Goal: Transaction & Acquisition: Purchase product/service

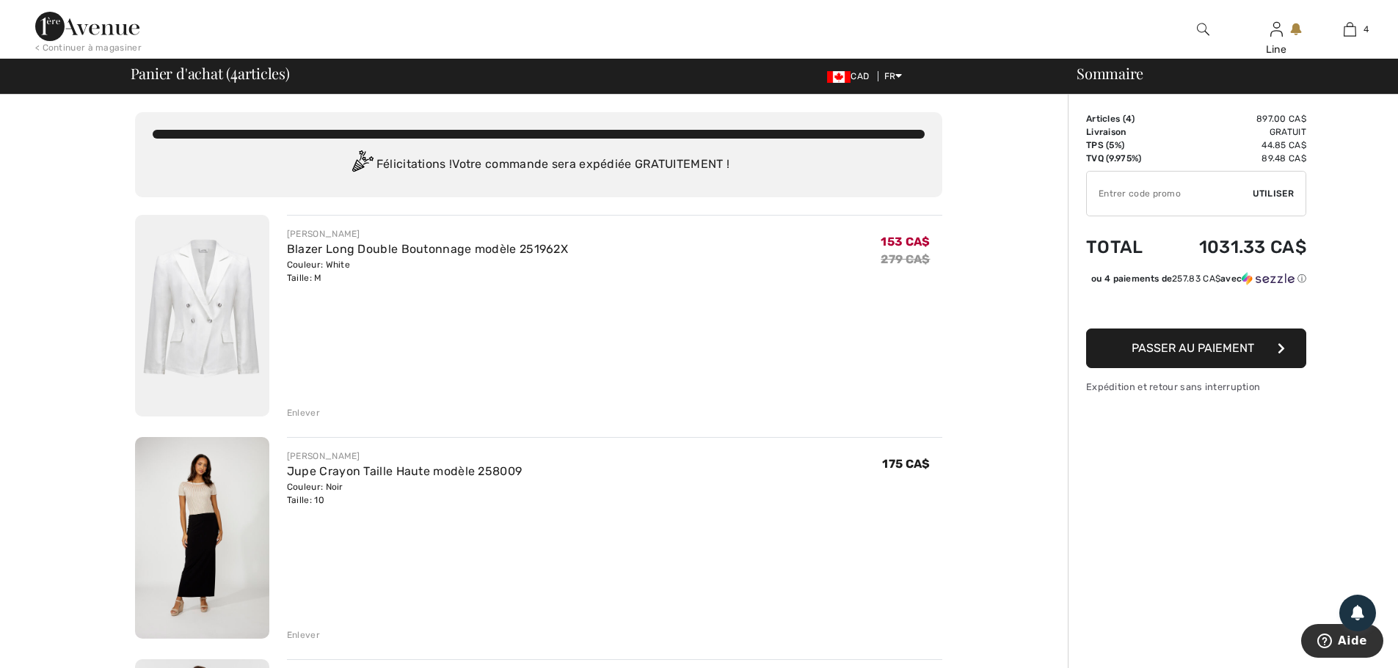
click at [82, 24] on img at bounding box center [87, 26] width 104 height 29
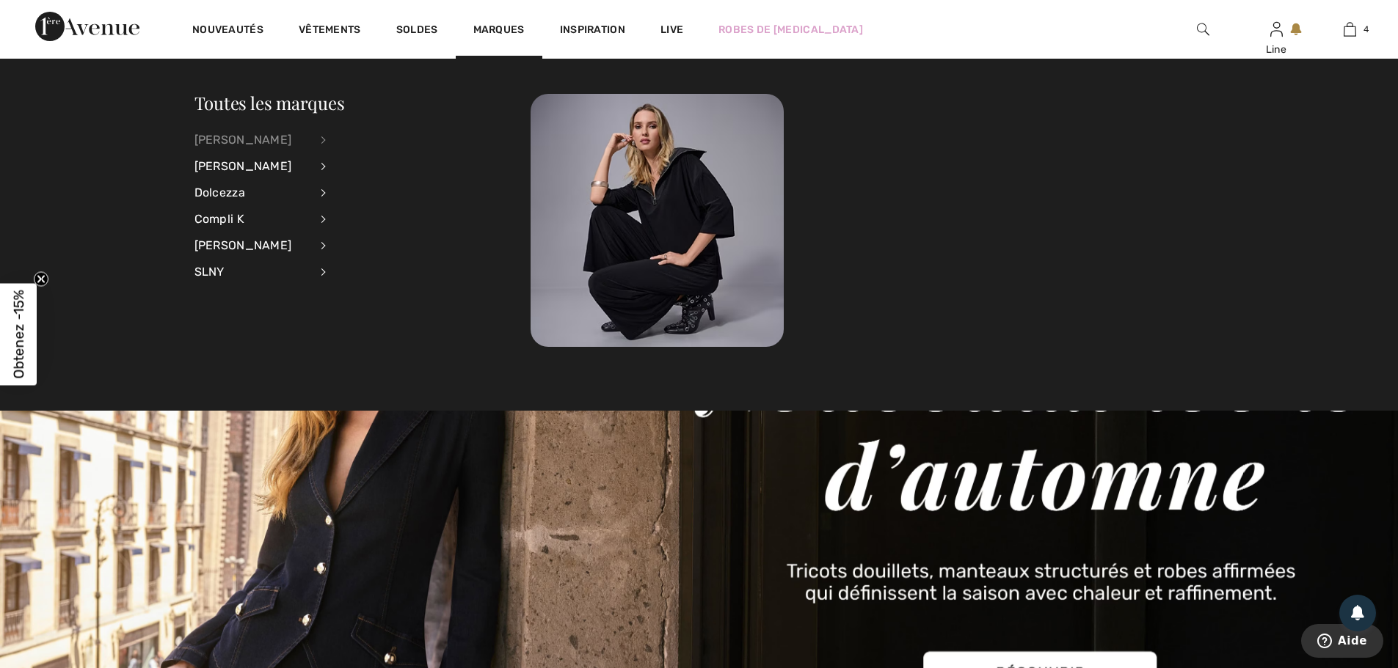
click at [236, 145] on div "[PERSON_NAME]" at bounding box center [251, 140] width 115 height 26
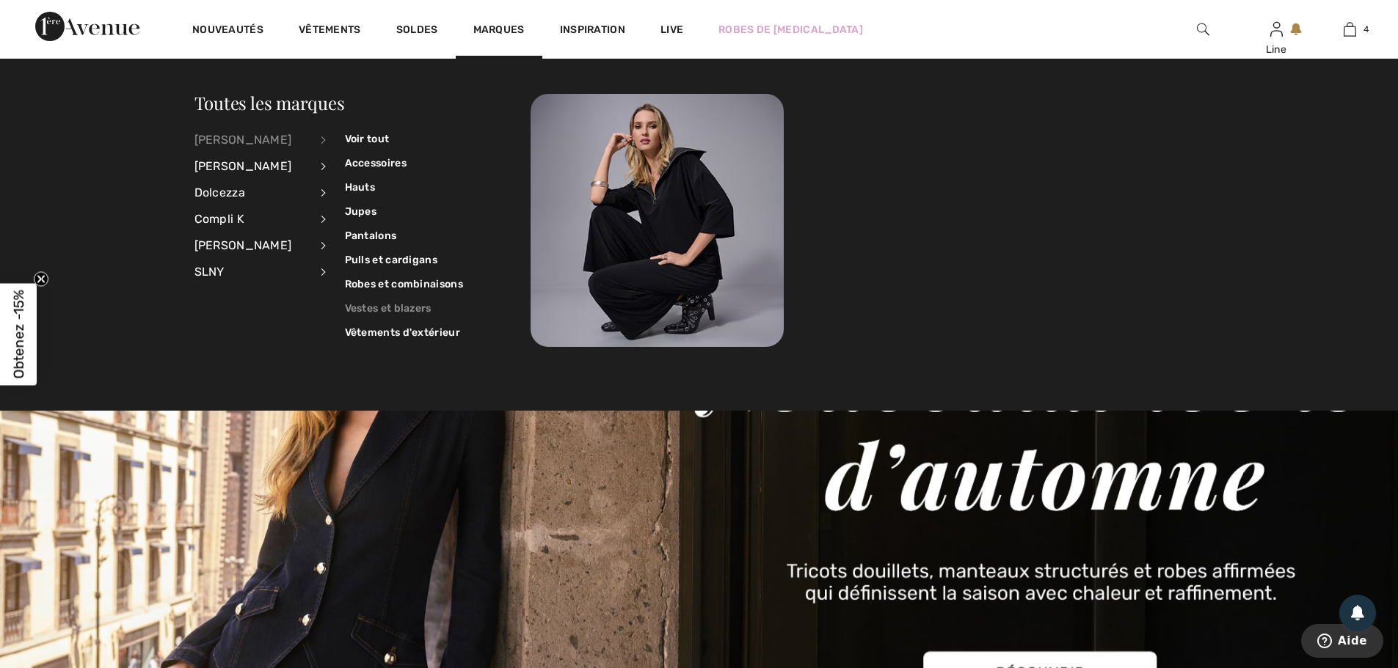
click at [371, 321] on link "Vestes et blazers" at bounding box center [404, 308] width 118 height 24
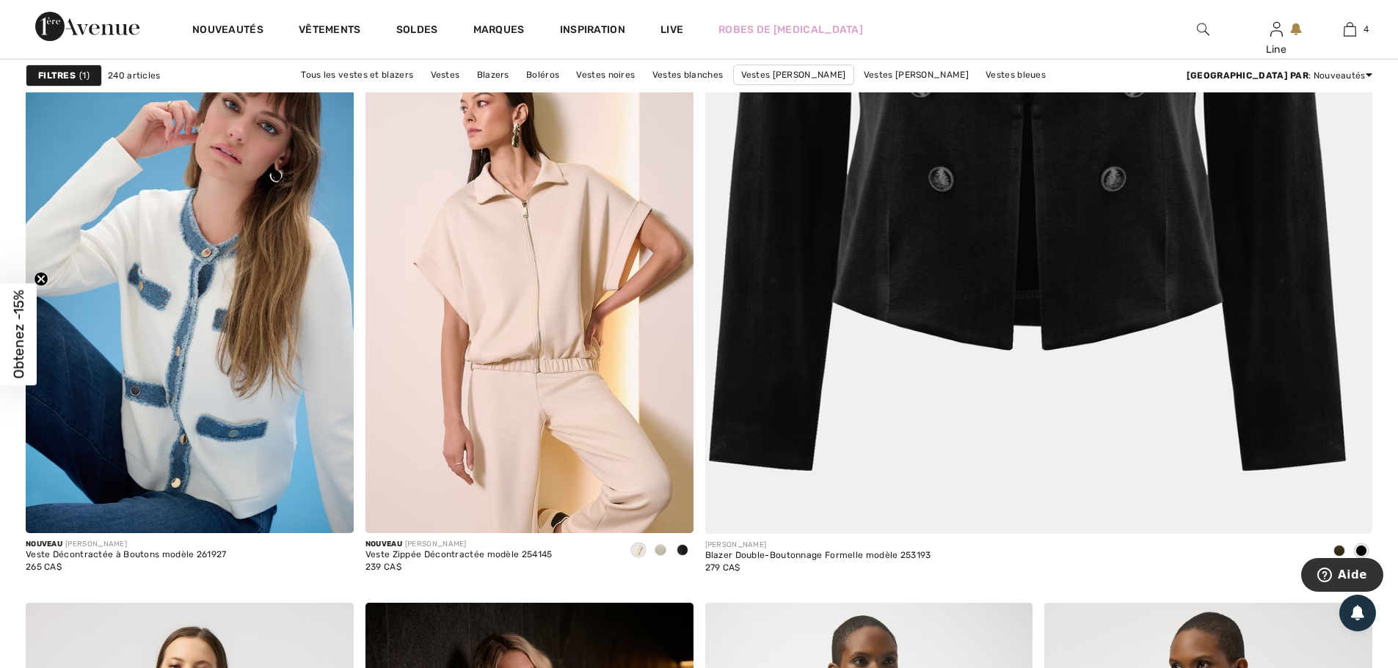
scroll to position [807, 0]
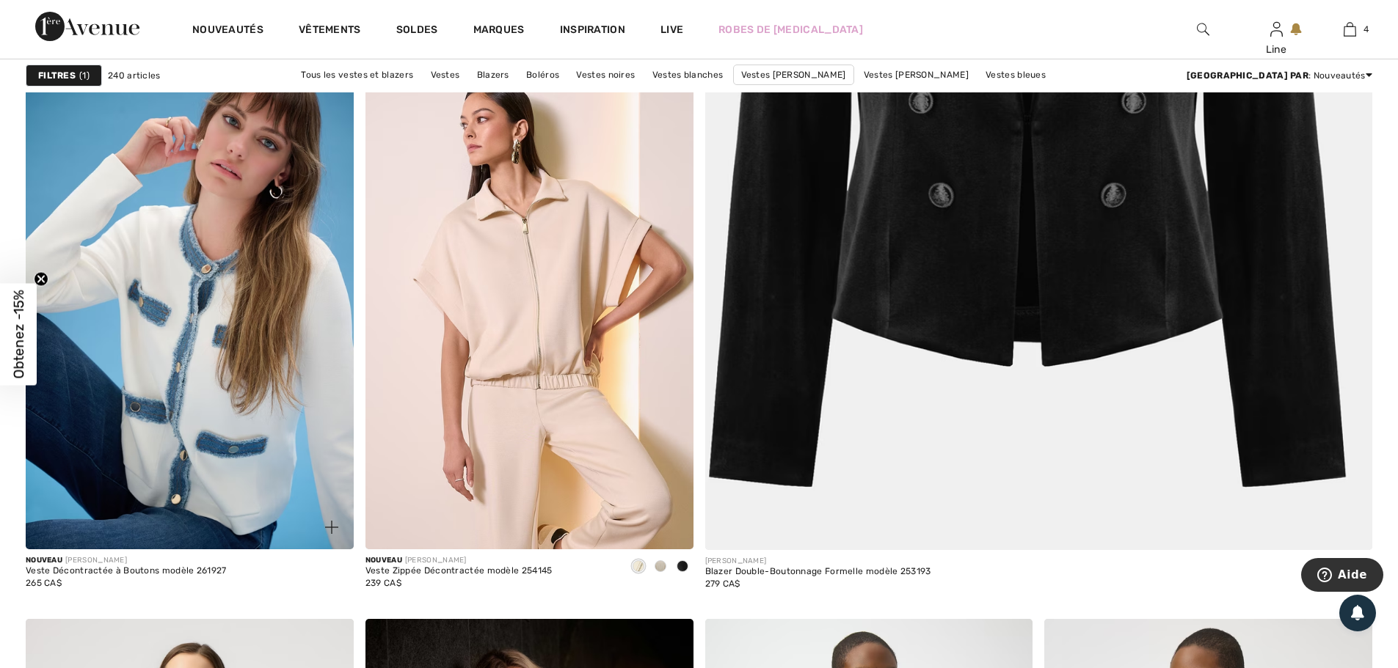
click at [332, 534] on img at bounding box center [331, 527] width 13 height 13
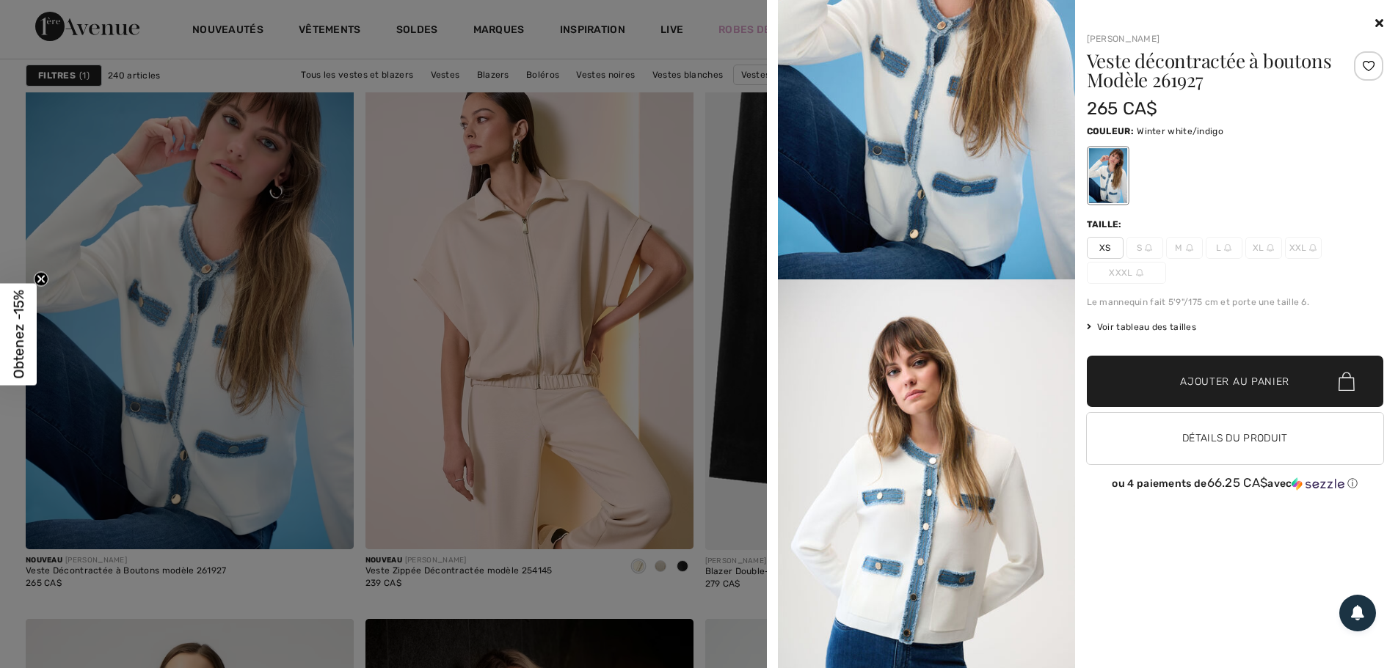
scroll to position [220, 0]
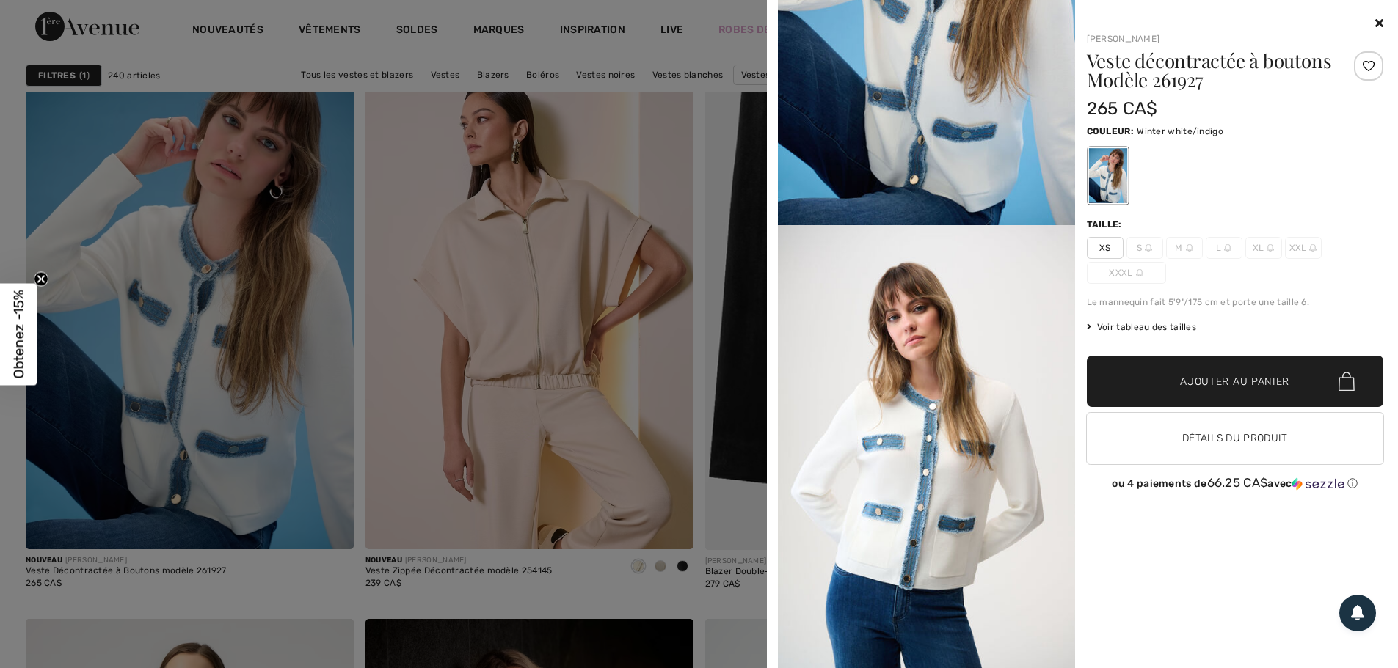
click at [1376, 26] on icon at bounding box center [1379, 23] width 8 height 12
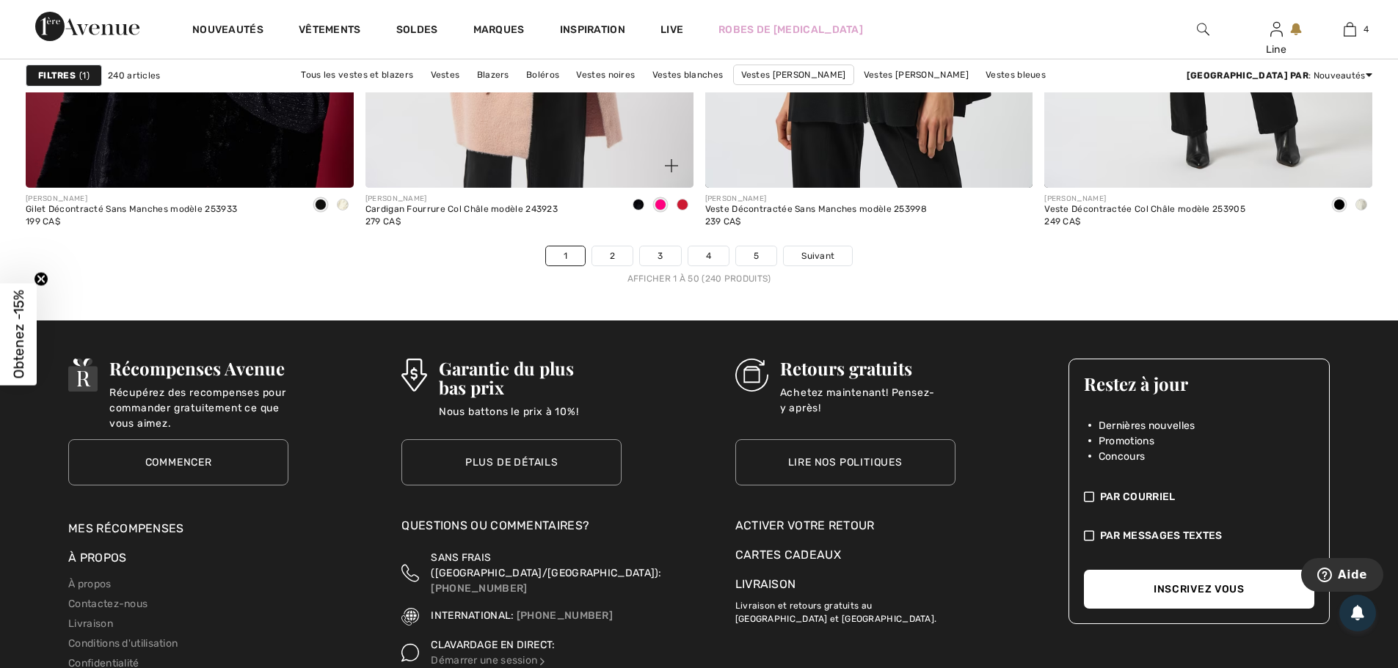
scroll to position [8438, 0]
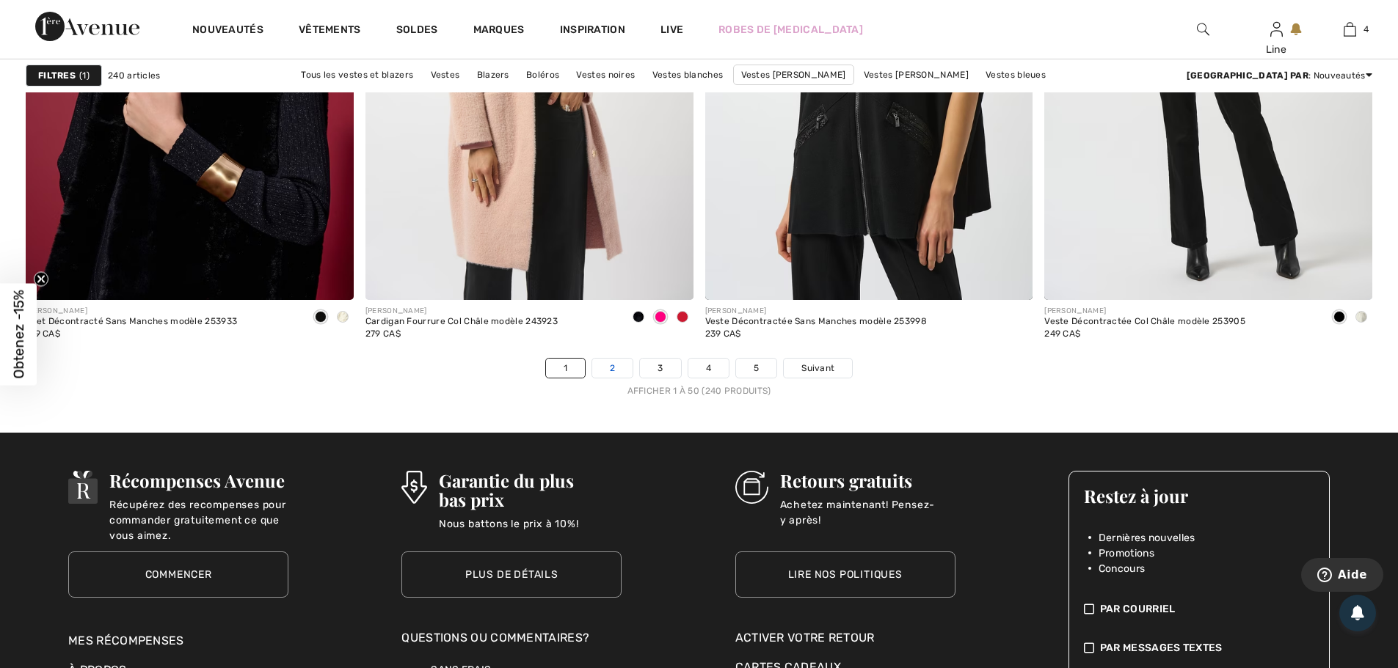
click at [592, 378] on link "2" at bounding box center [612, 368] width 40 height 19
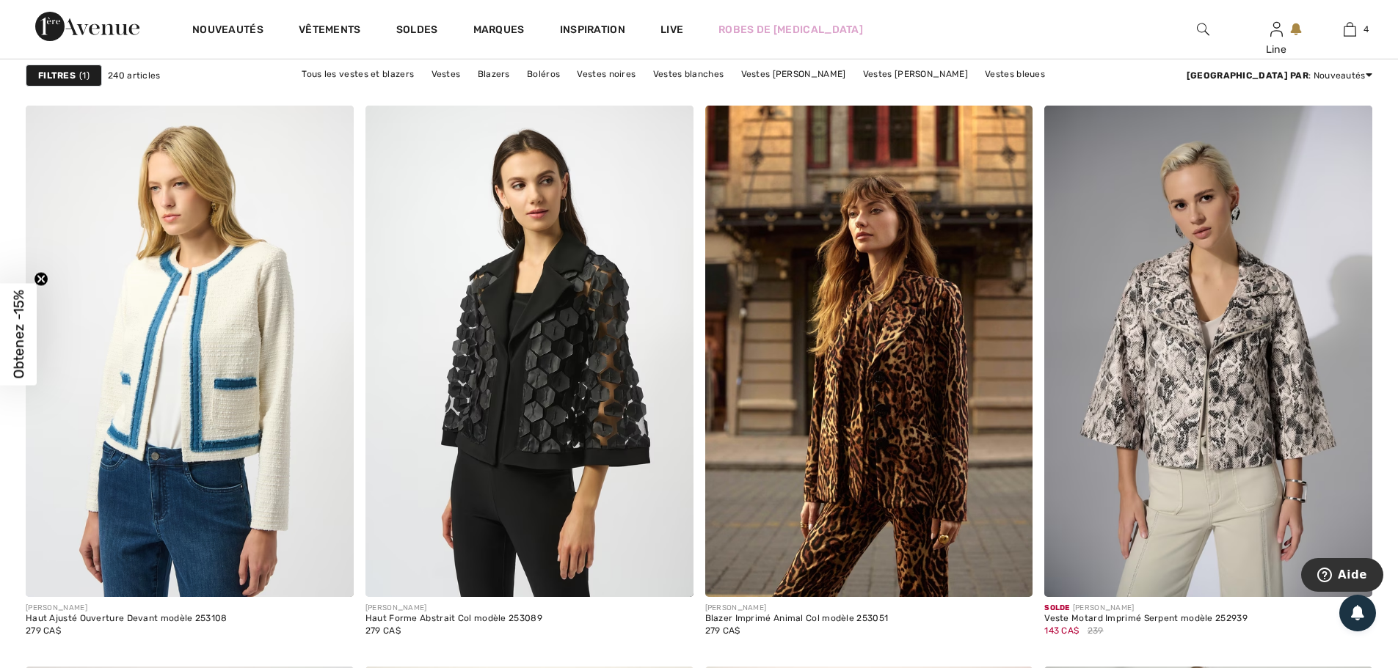
scroll to position [7118, 0]
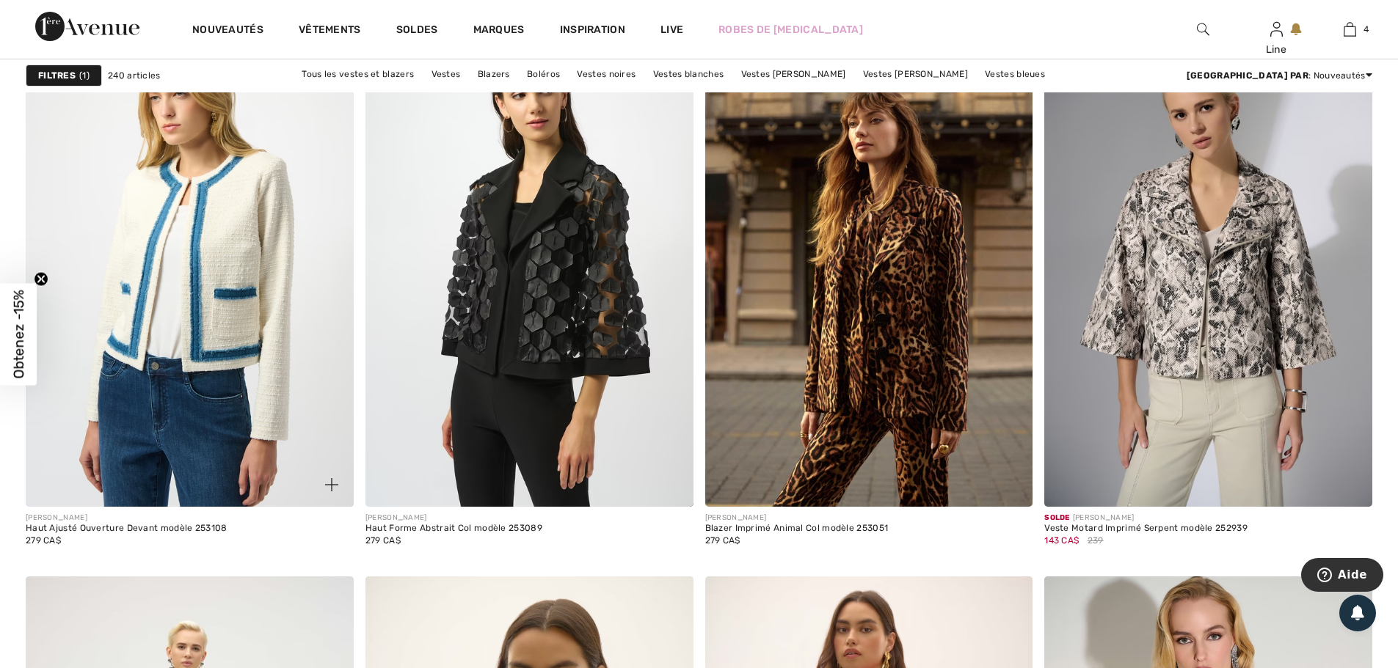
click at [327, 500] on span at bounding box center [331, 484] width 29 height 29
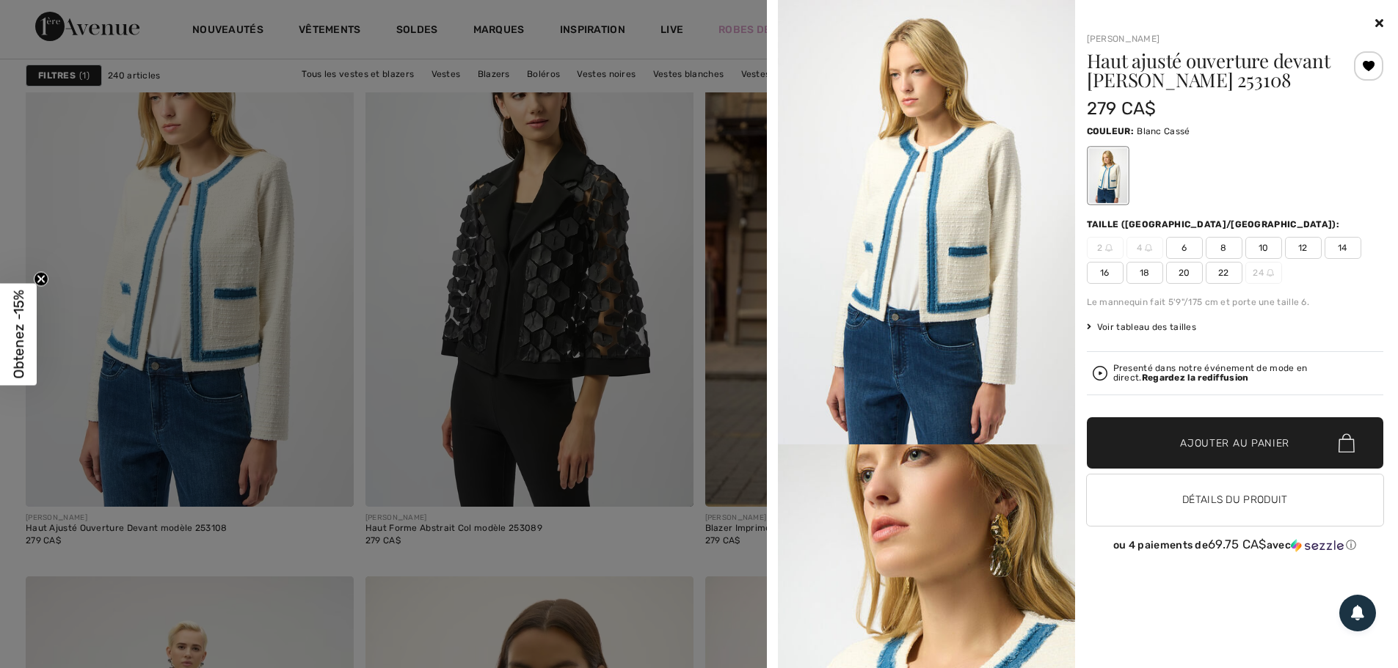
click at [1212, 259] on span "8" at bounding box center [1224, 248] width 37 height 22
click at [1375, 21] on icon at bounding box center [1379, 23] width 8 height 12
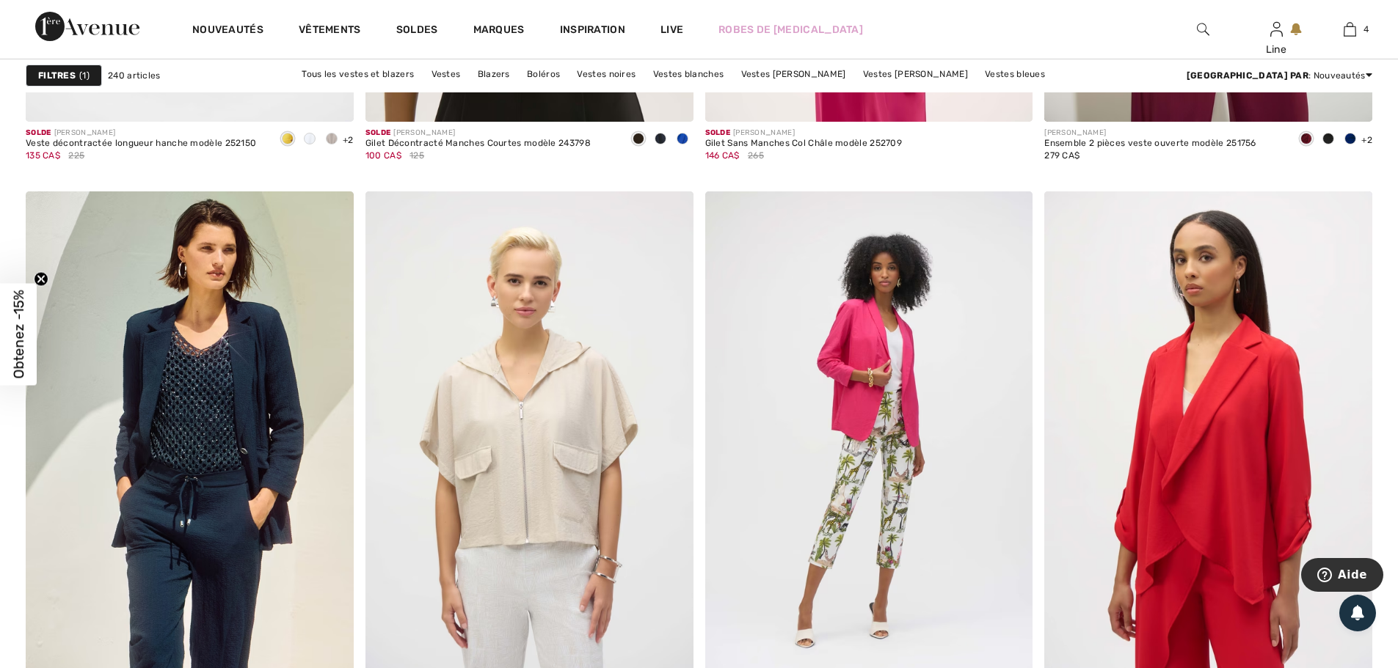
scroll to position [8218, 0]
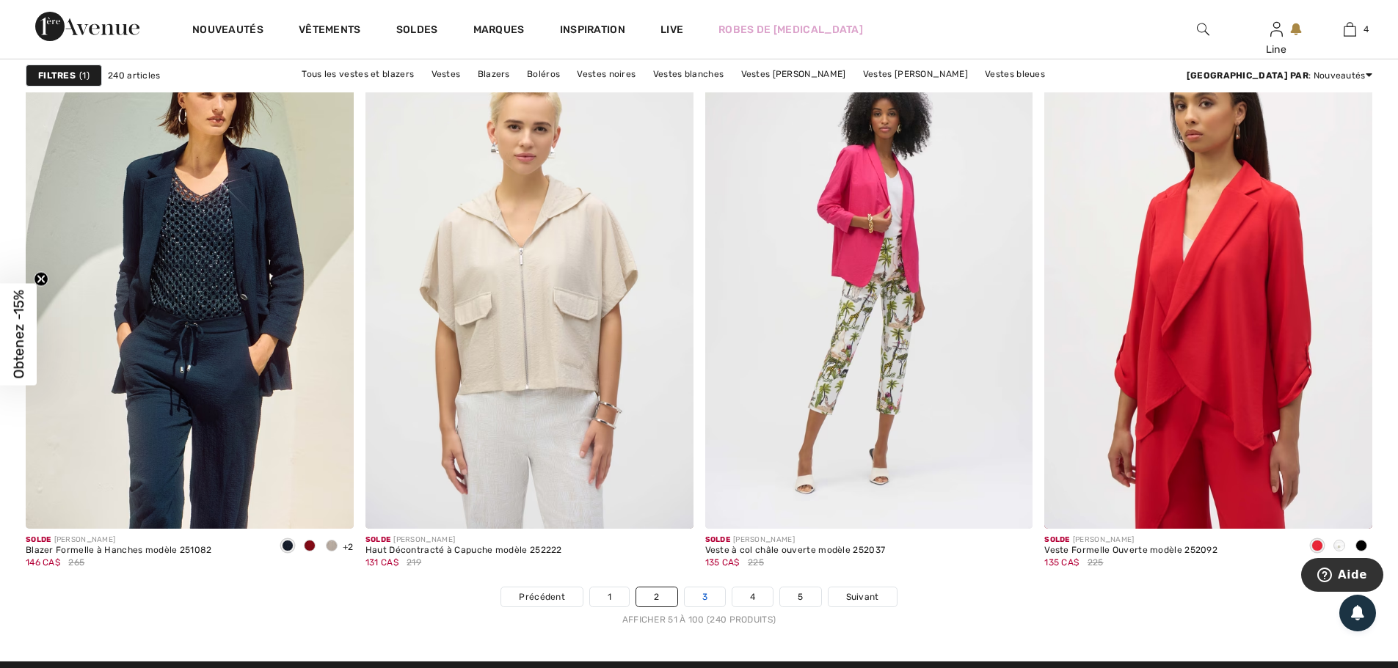
click at [703, 607] on link "3" at bounding box center [705, 597] width 40 height 19
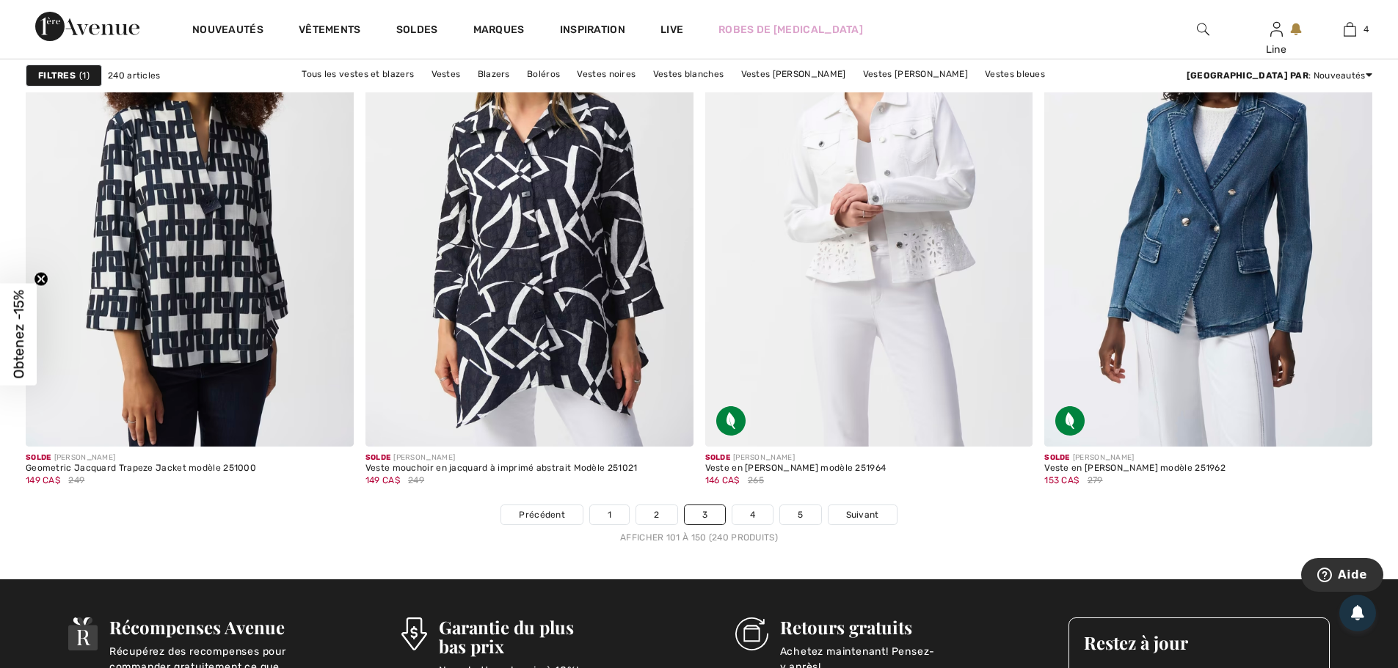
scroll to position [8218, 0]
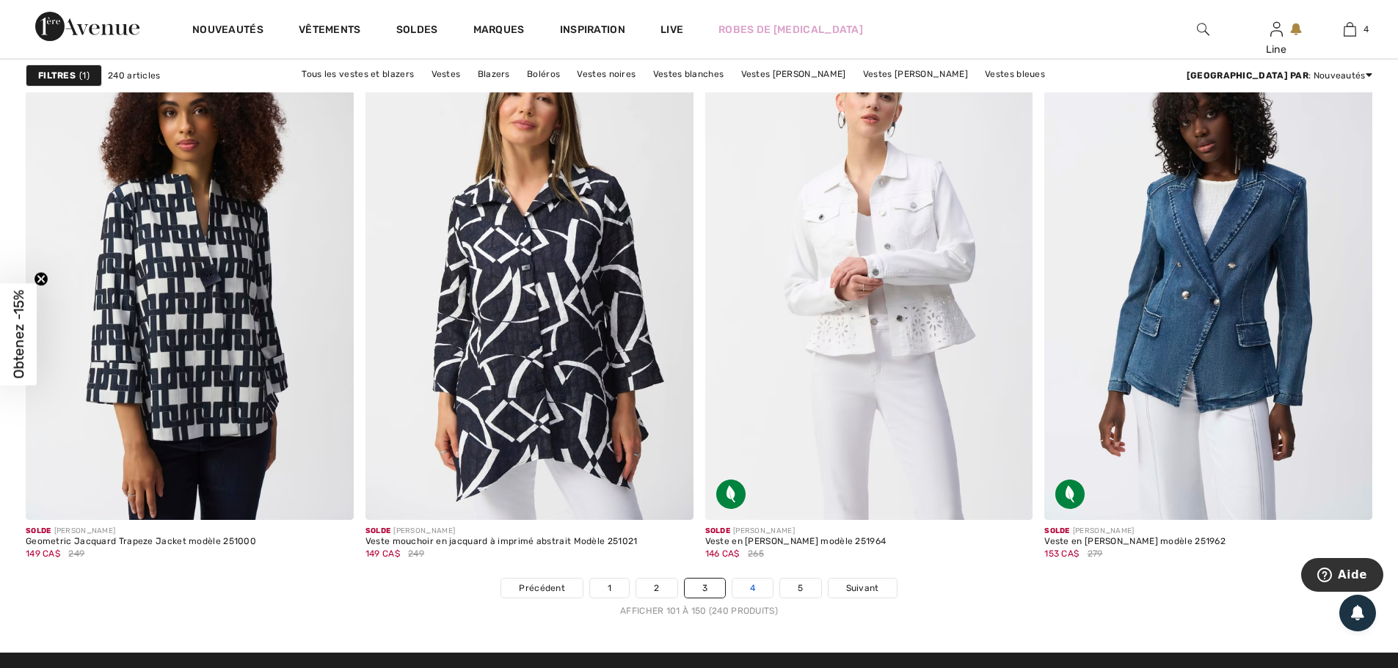
click at [760, 598] on link "4" at bounding box center [752, 588] width 40 height 19
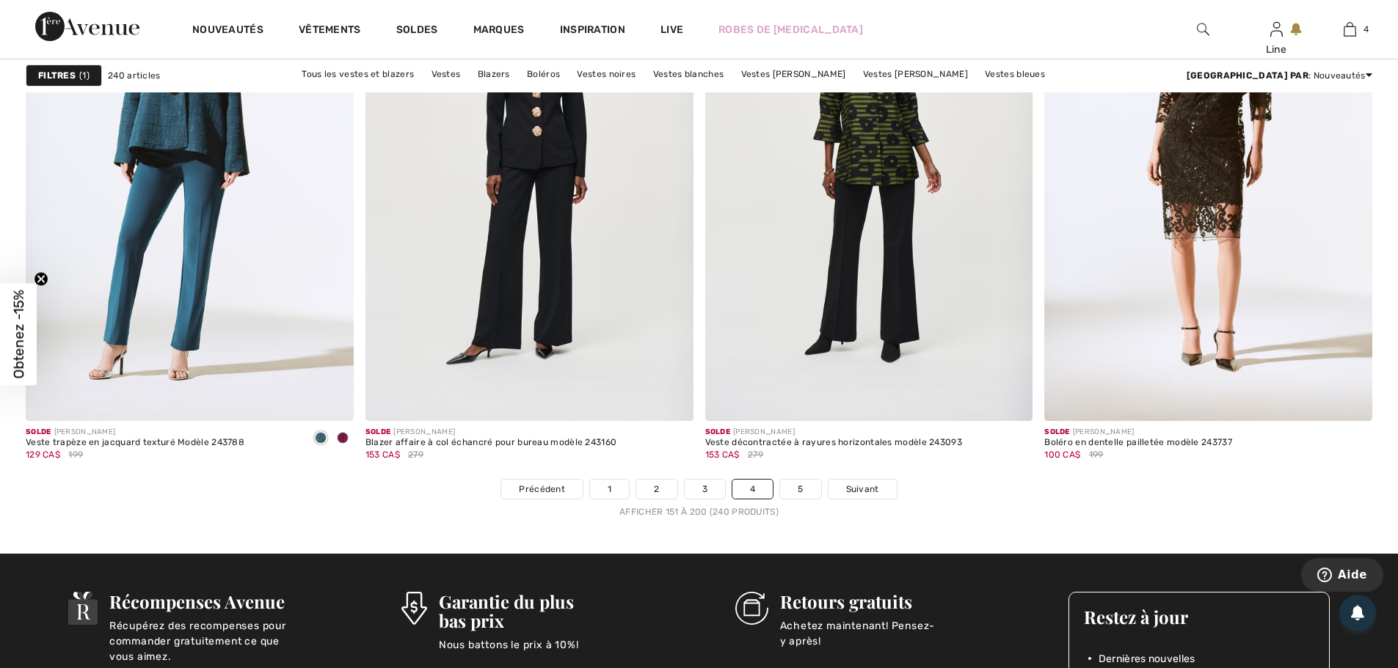
scroll to position [8512, 0]
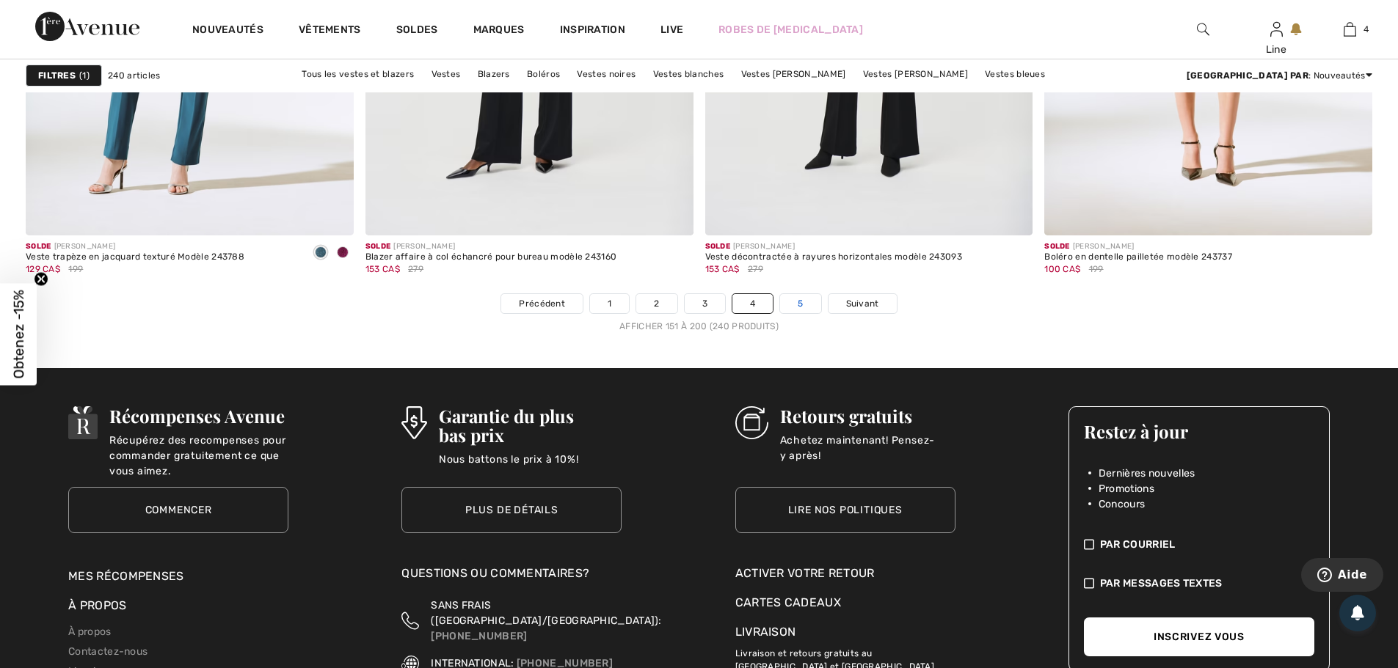
click at [808, 313] on link "5" at bounding box center [800, 303] width 40 height 19
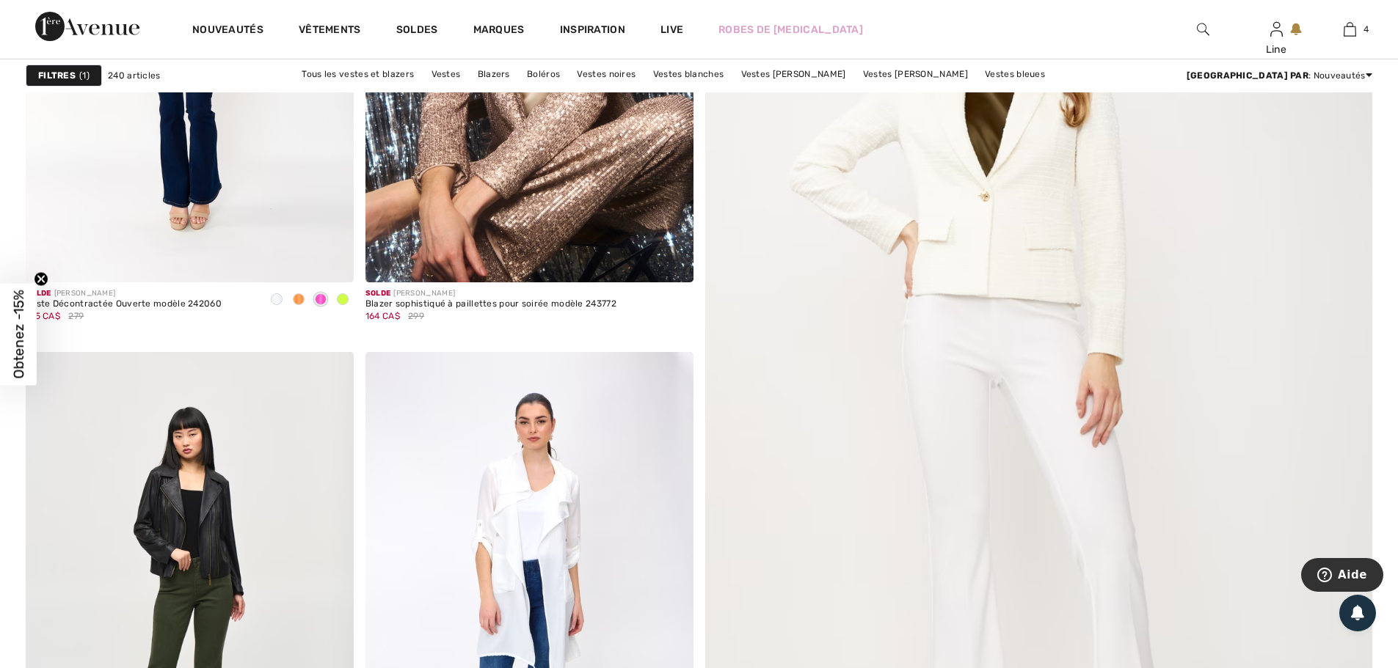
scroll to position [367, 0]
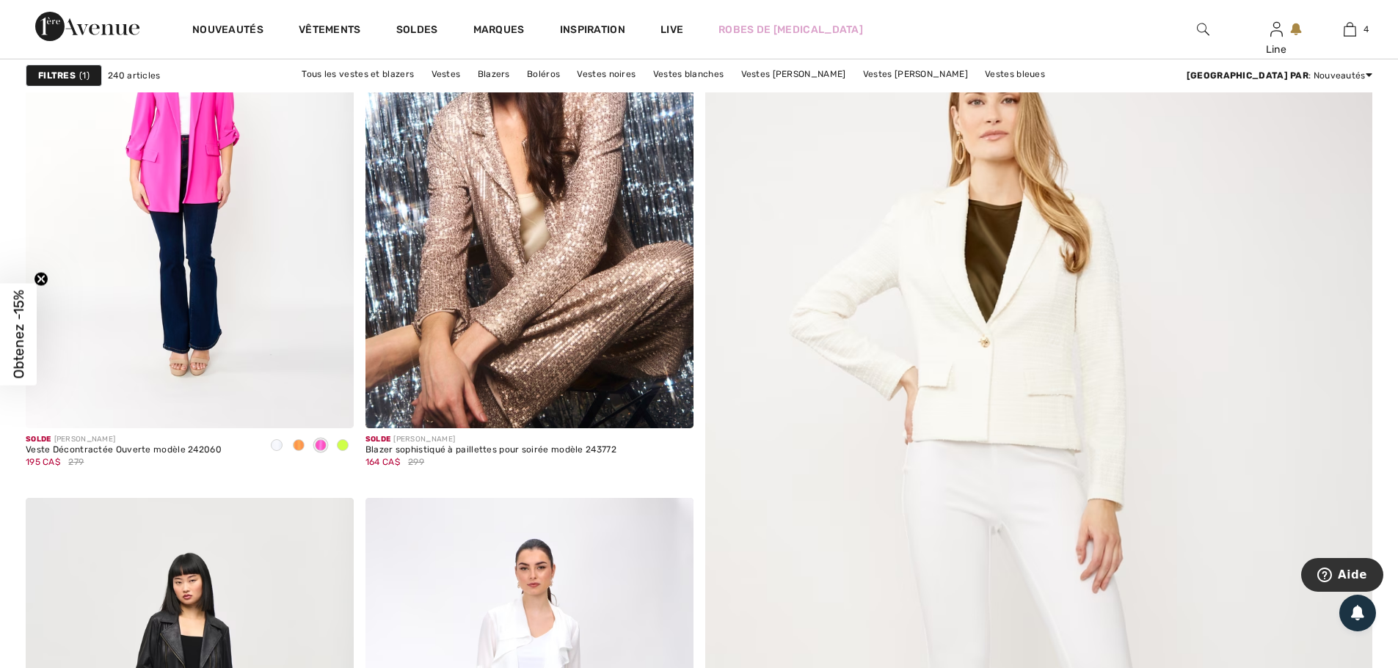
click at [666, 413] on img at bounding box center [671, 406] width 13 height 13
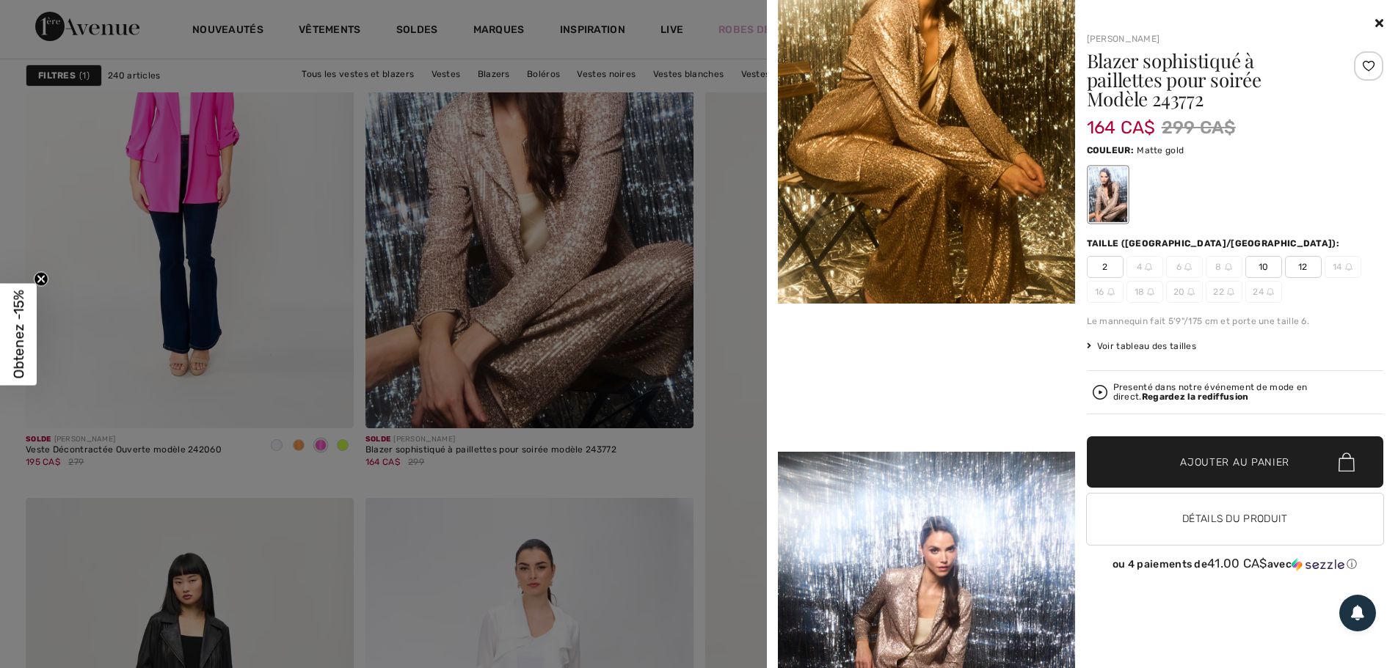
scroll to position [807, 0]
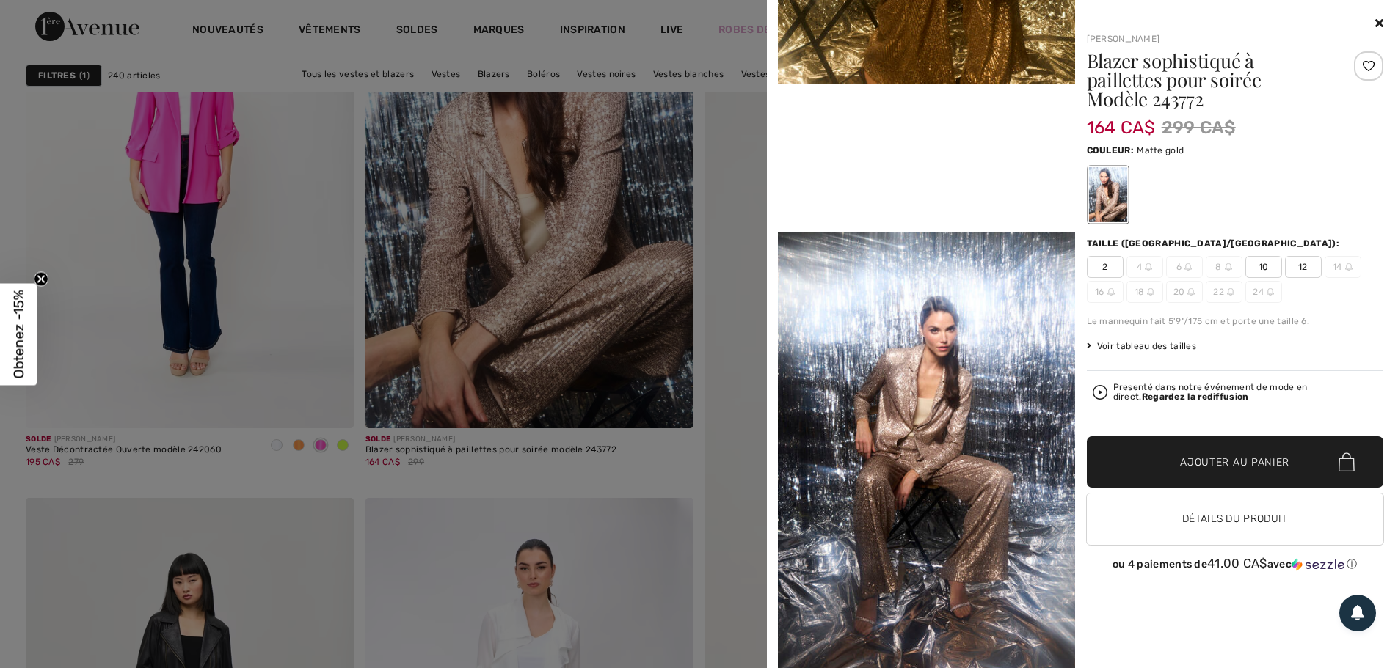
click at [1375, 21] on icon at bounding box center [1379, 23] width 8 height 12
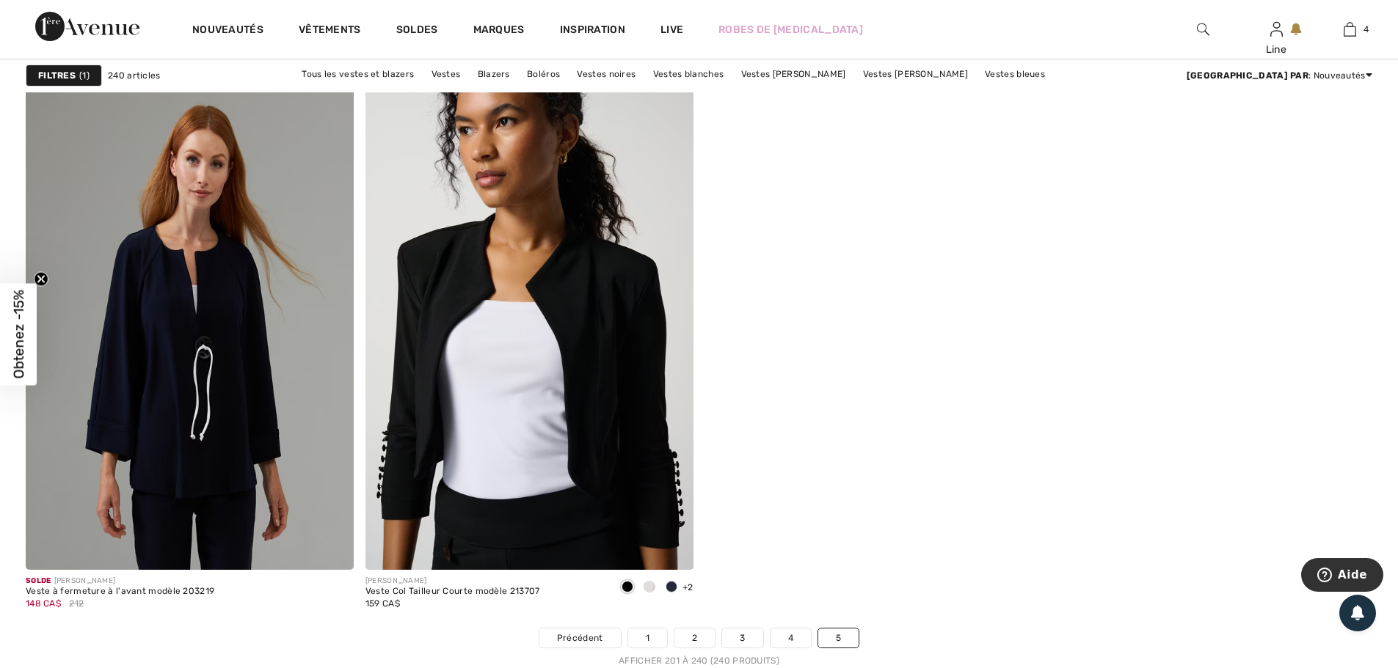
scroll to position [7044, 0]
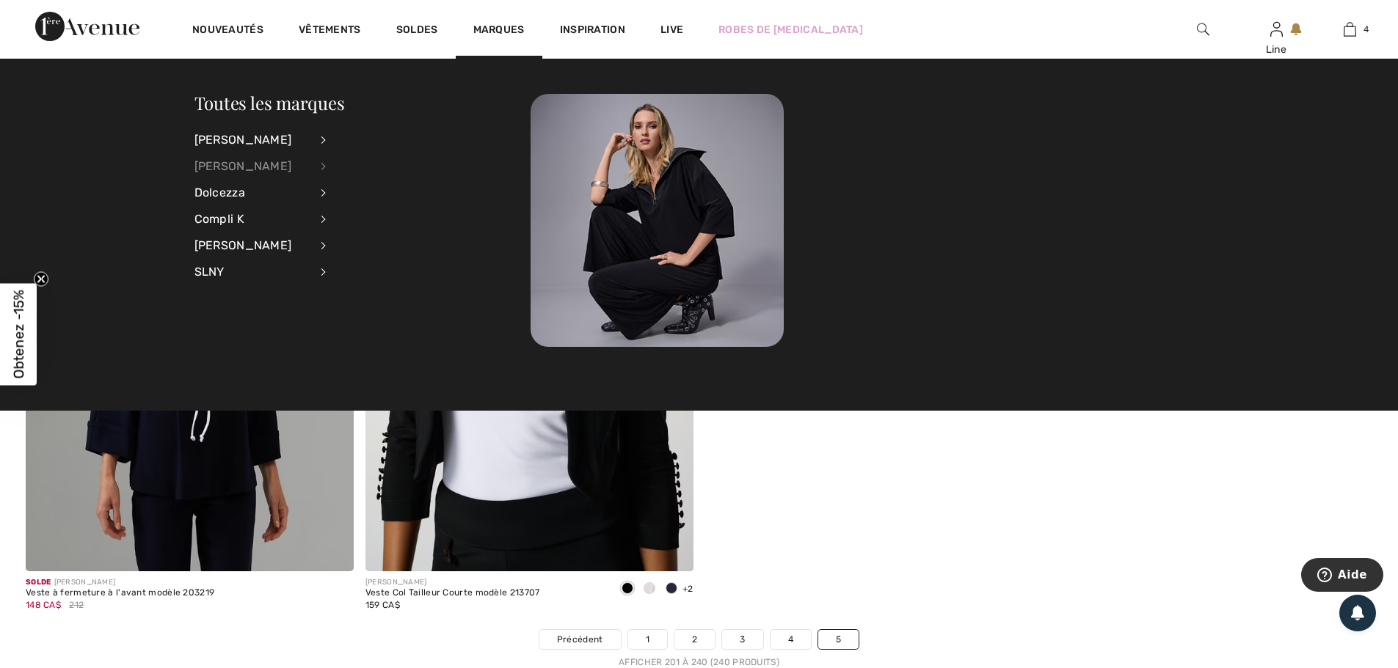
click at [228, 174] on div "[PERSON_NAME]" at bounding box center [251, 166] width 115 height 26
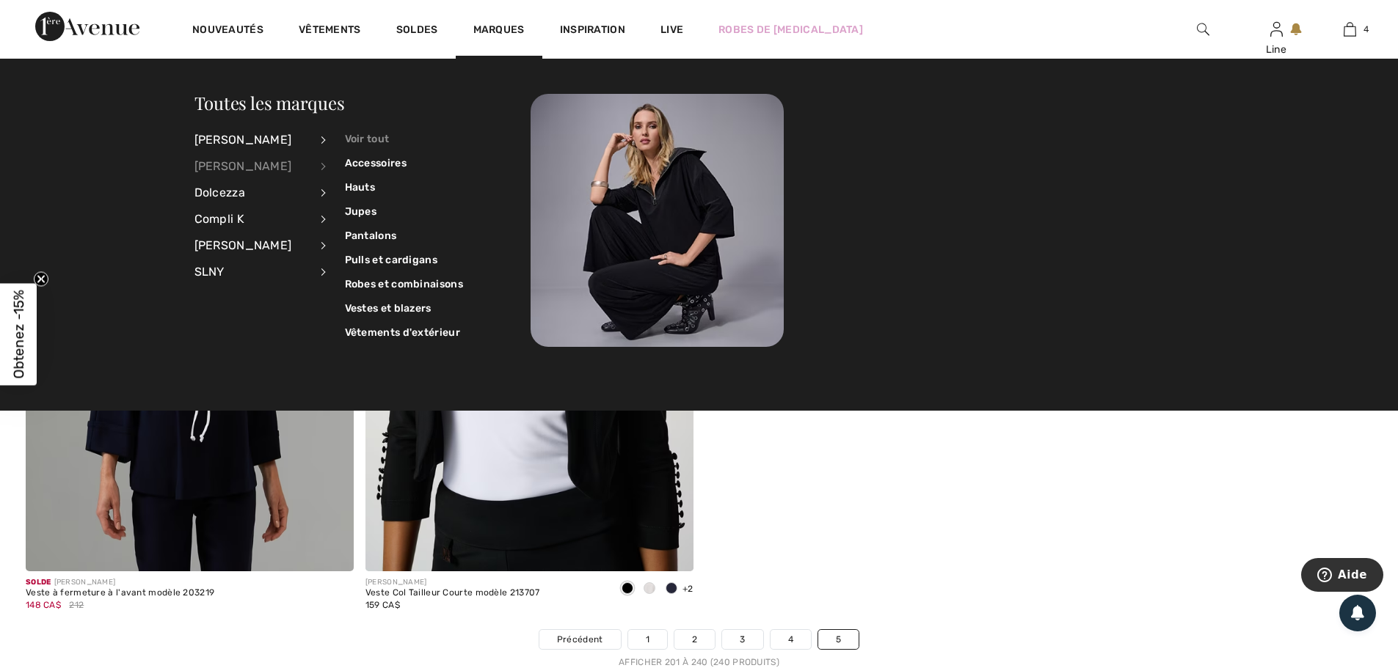
click at [366, 143] on link "Voir tout" at bounding box center [404, 139] width 118 height 24
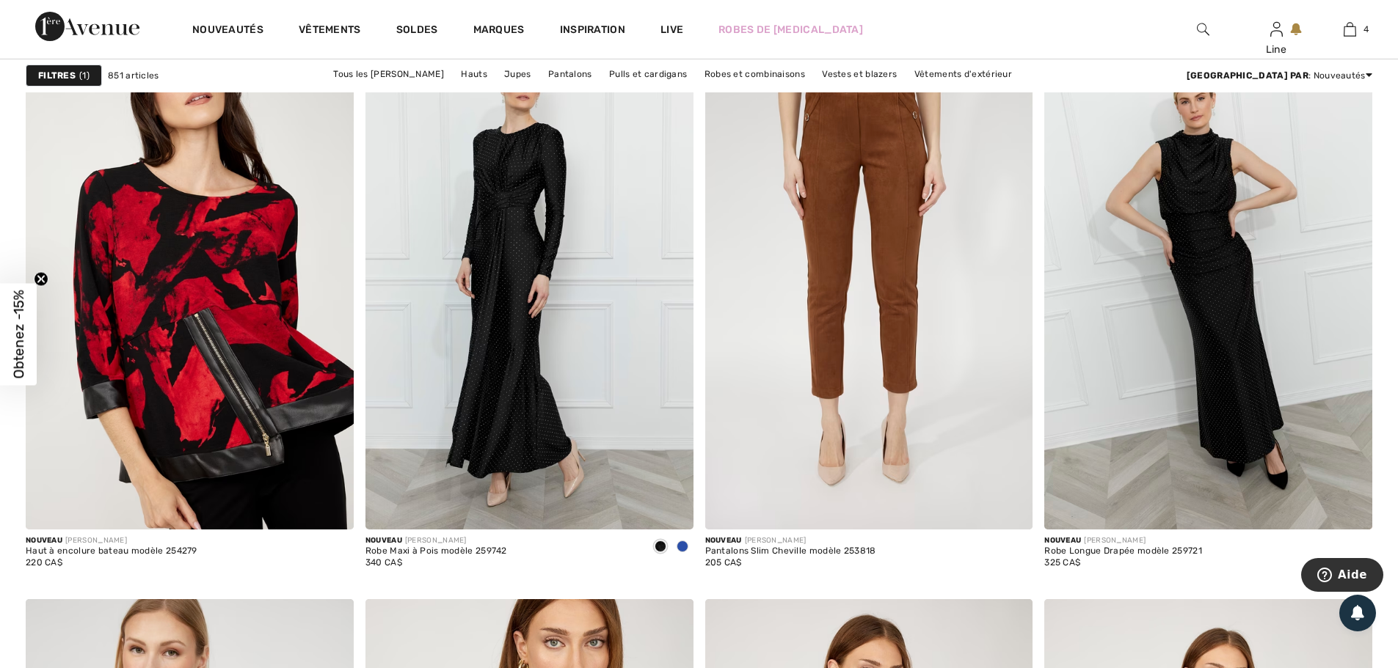
scroll to position [3742, 0]
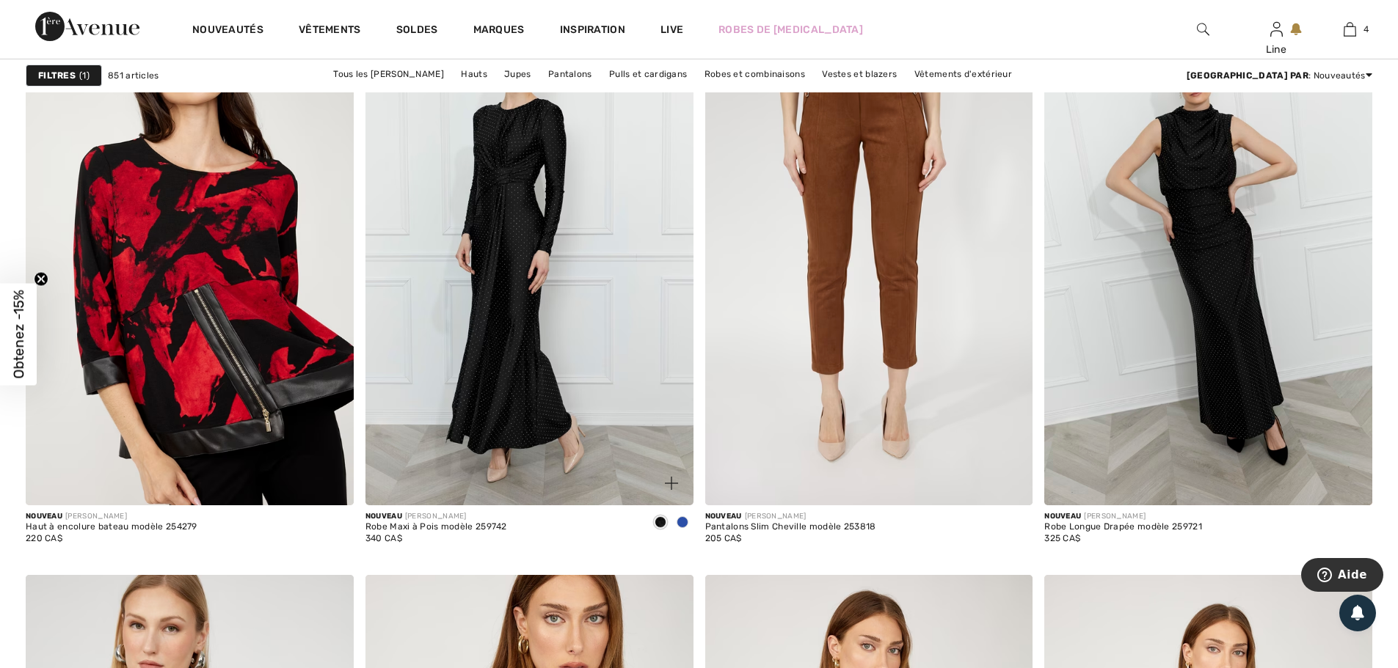
click at [679, 528] on span at bounding box center [683, 523] width 12 height 12
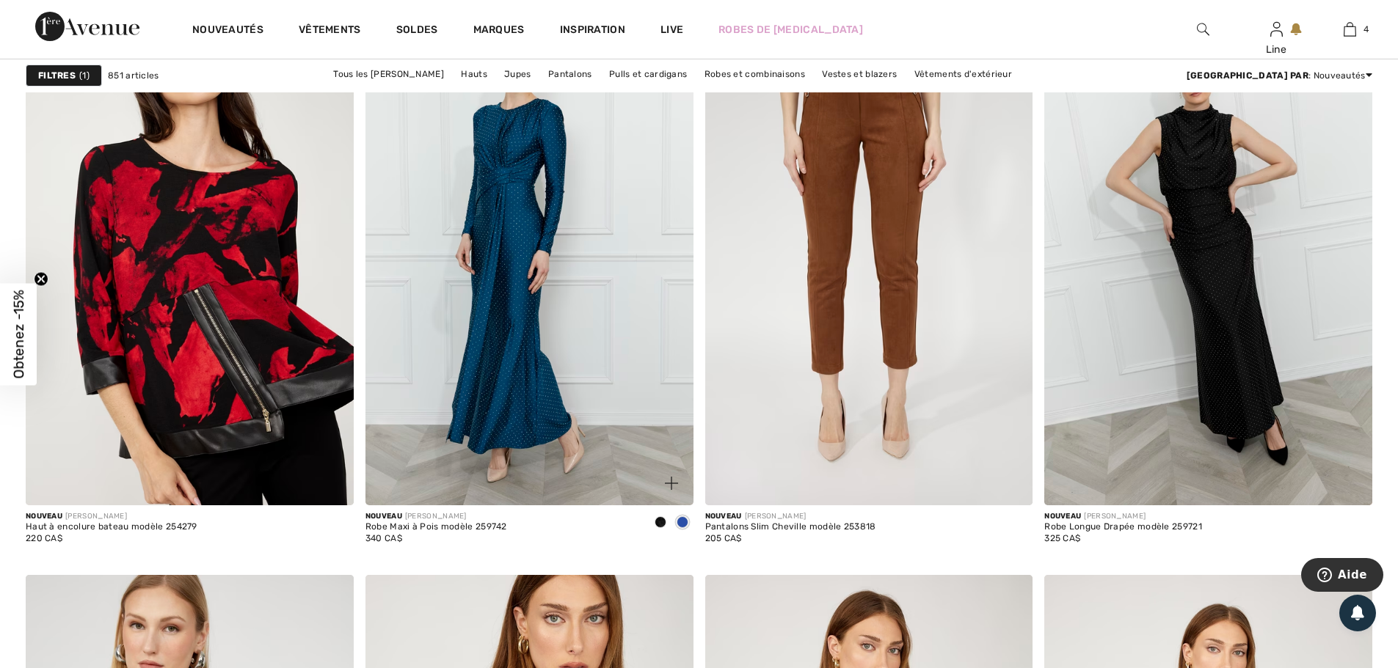
click at [667, 490] on img at bounding box center [671, 483] width 13 height 13
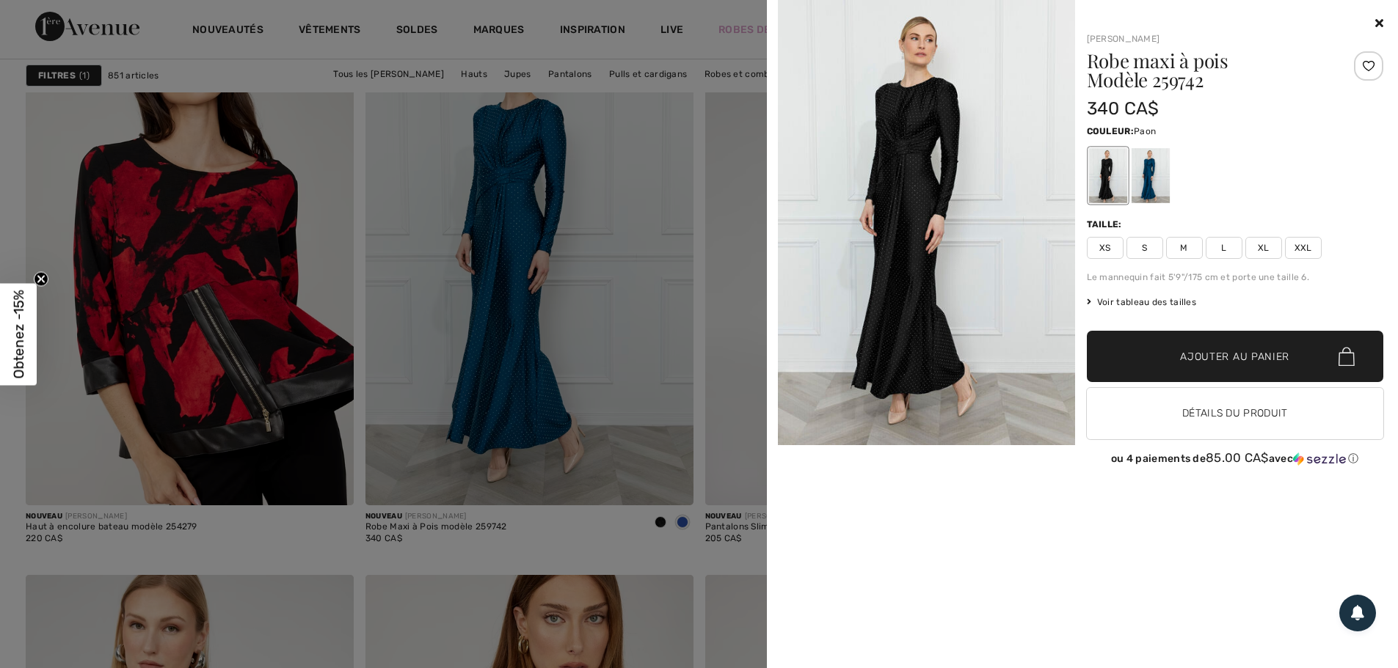
click at [1139, 190] on div at bounding box center [1150, 175] width 38 height 55
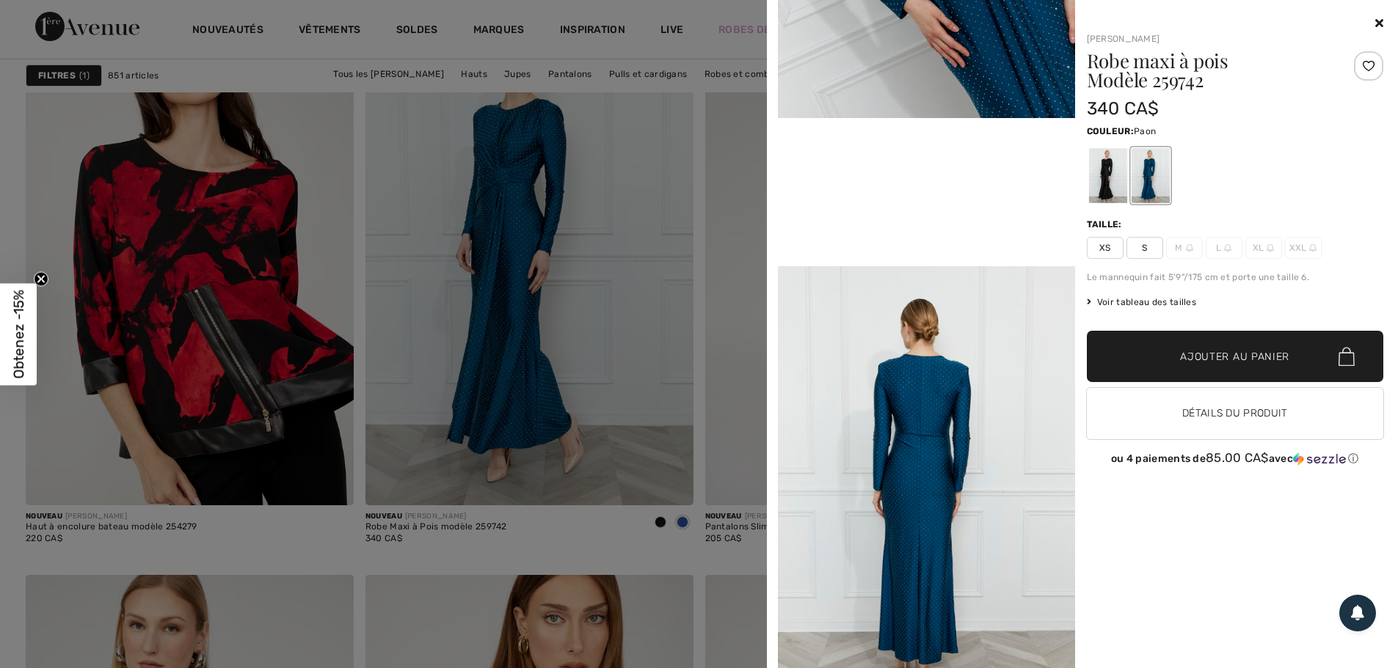
scroll to position [807, 0]
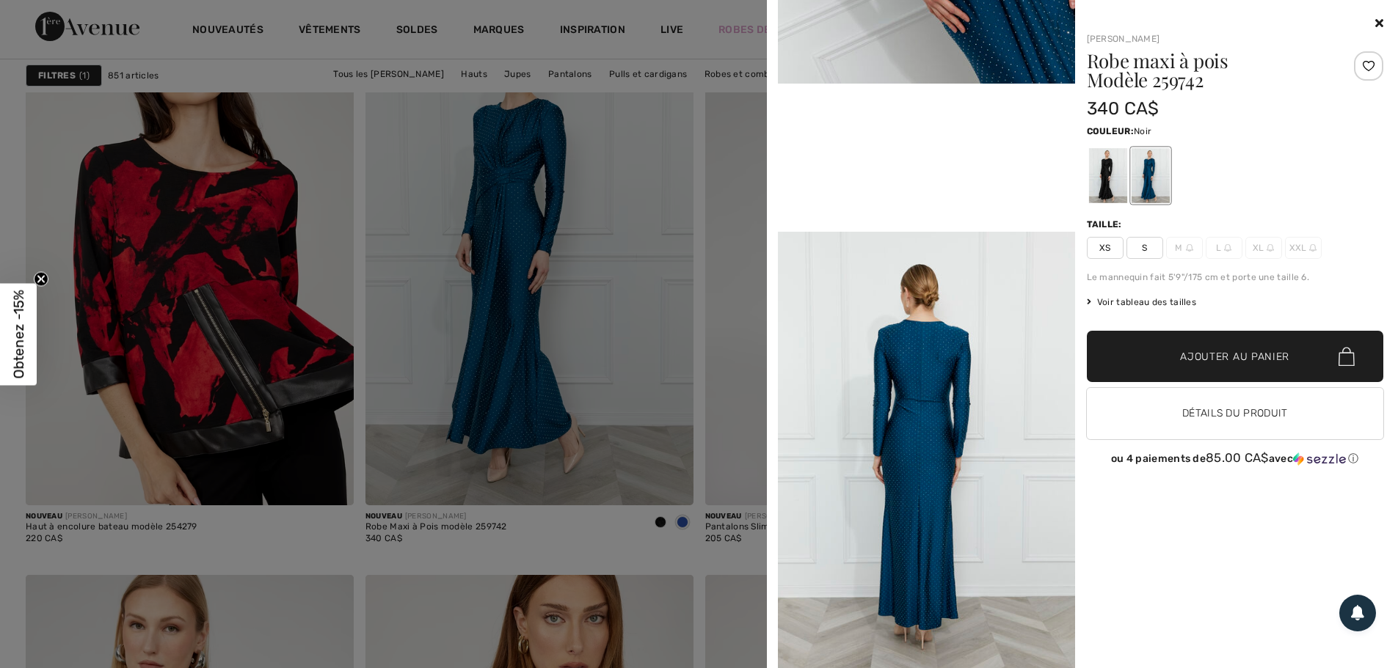
click at [1113, 180] on div at bounding box center [1107, 175] width 38 height 55
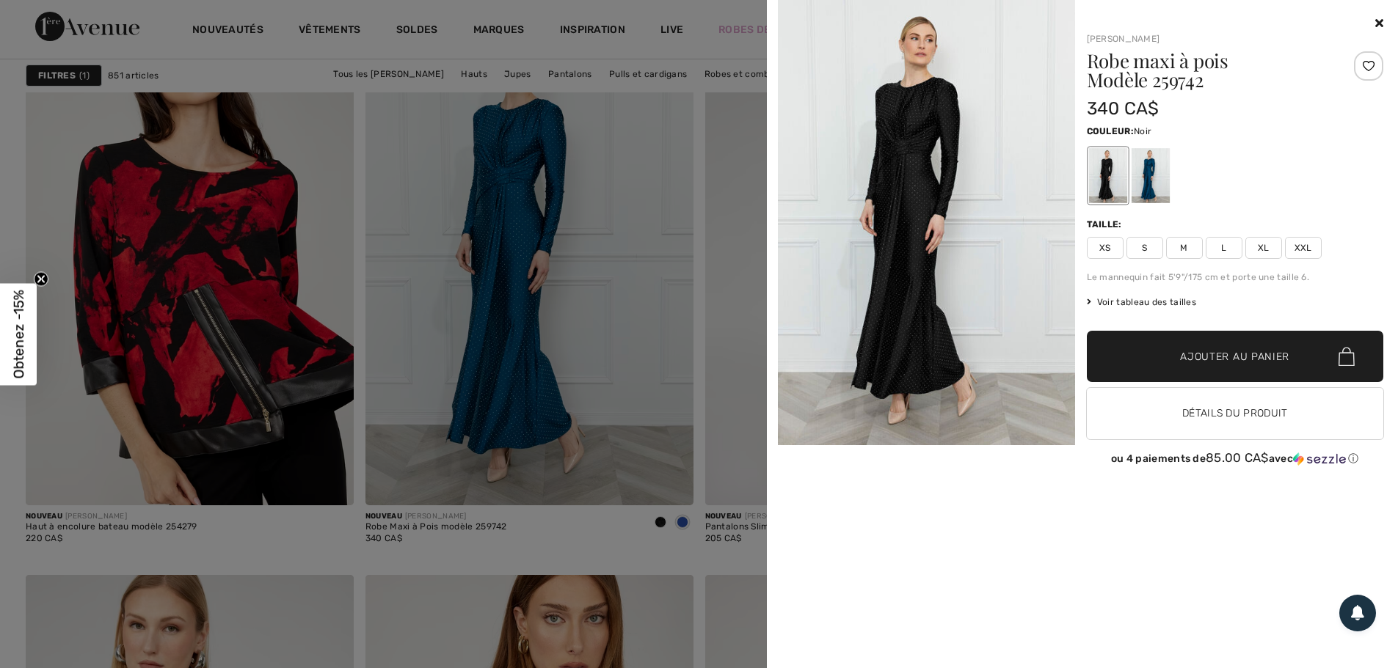
click at [1192, 259] on span "M" at bounding box center [1184, 248] width 37 height 22
click at [1363, 79] on div at bounding box center [1368, 65] width 29 height 29
click at [1375, 21] on icon at bounding box center [1379, 23] width 8 height 12
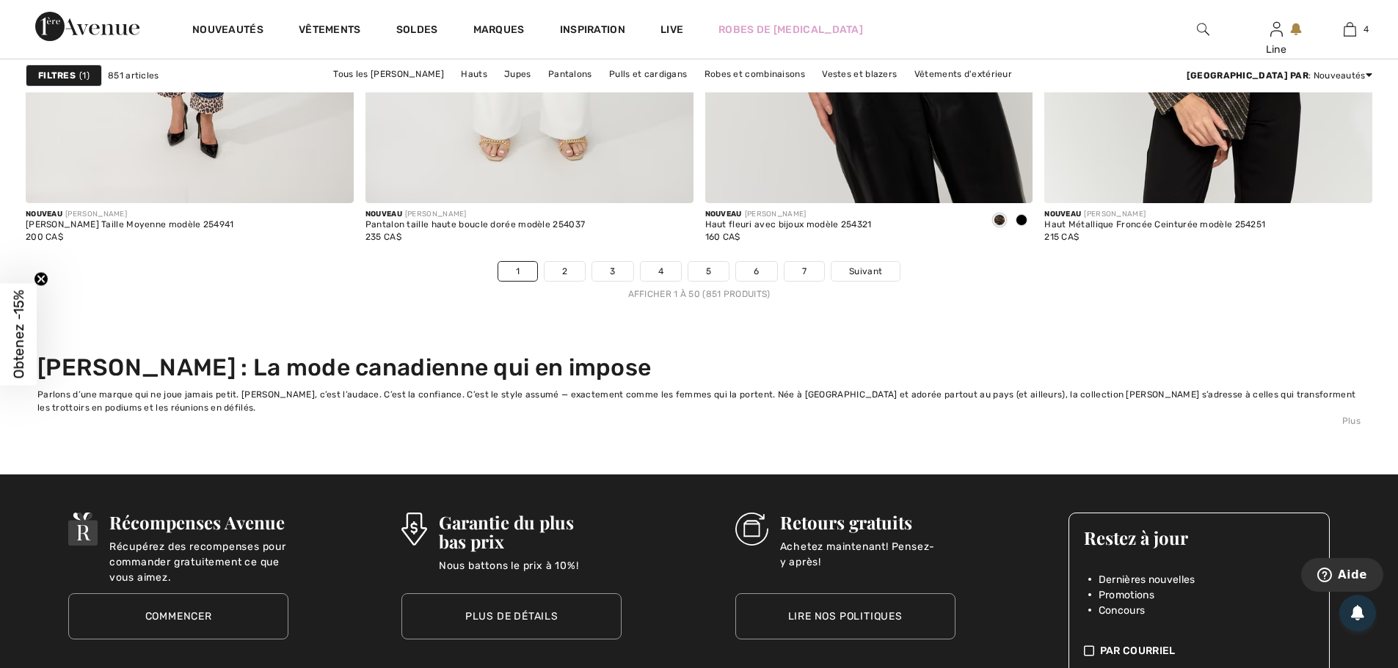
scroll to position [9025, 0]
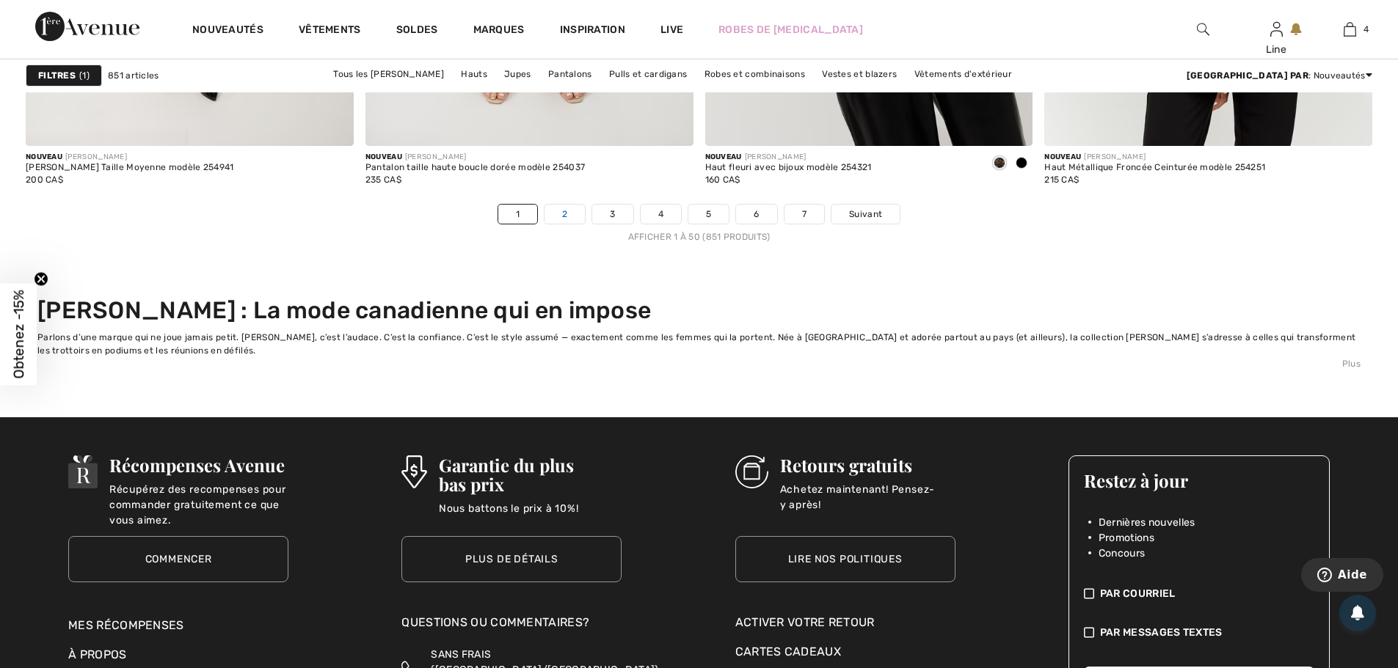
click at [544, 224] on link "2" at bounding box center [564, 214] width 40 height 19
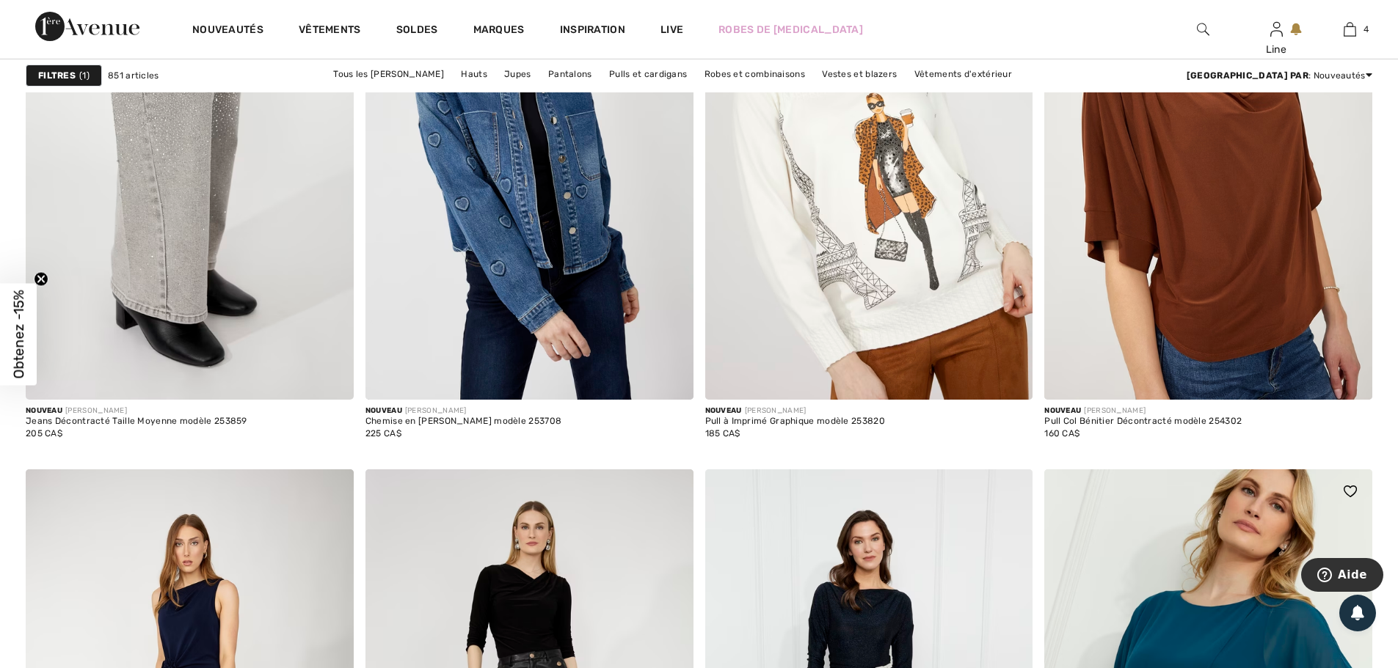
scroll to position [2128, 0]
